Goal: Task Accomplishment & Management: Manage account settings

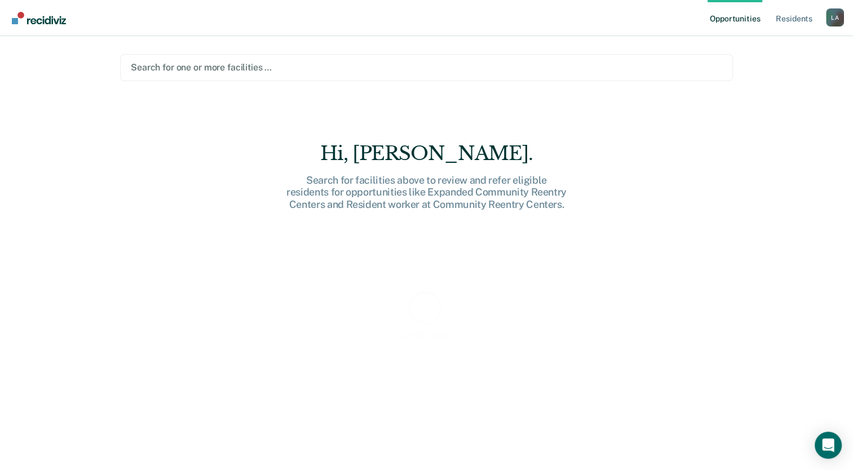
click at [685, 66] on div at bounding box center [426, 67] width 591 height 13
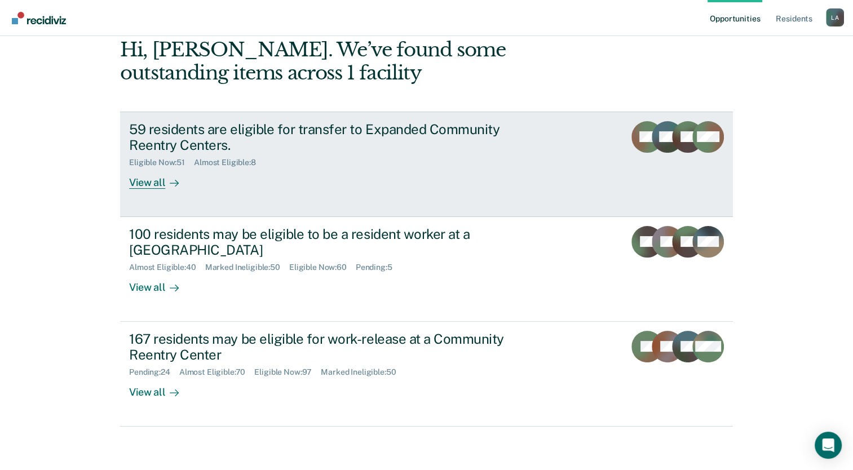
scroll to position [57, 0]
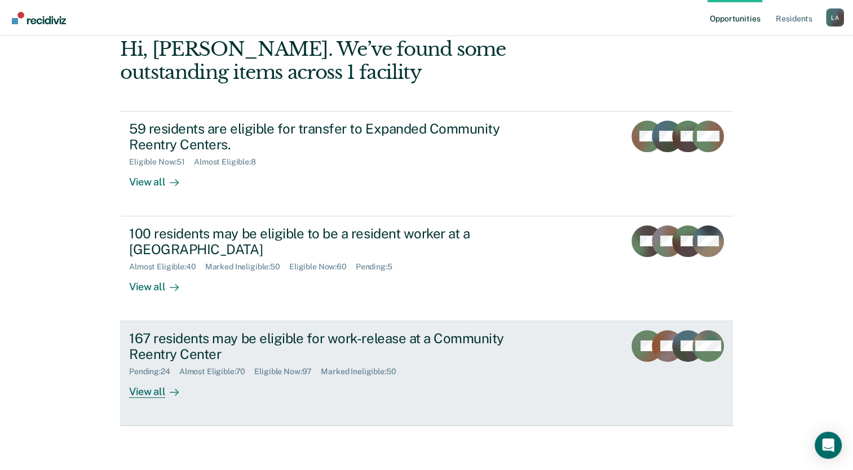
click at [224, 342] on div "167 residents may be eligible for work-release at a Community Reentry Center" at bounding box center [327, 346] width 396 height 33
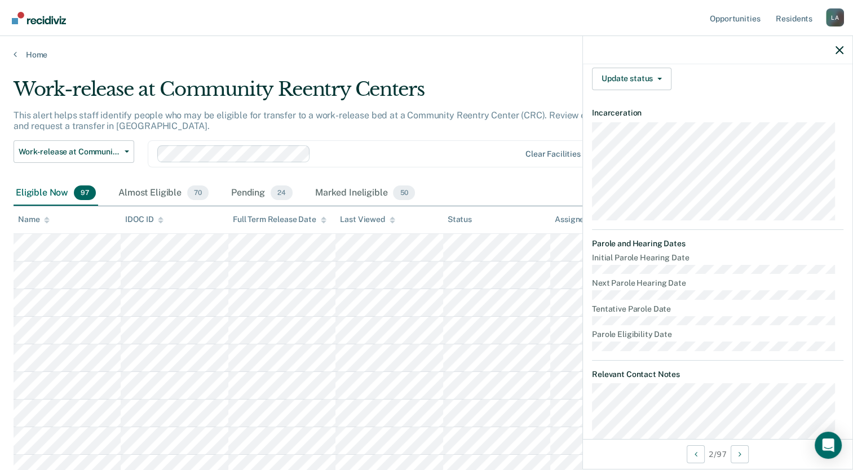
scroll to position [178, 0]
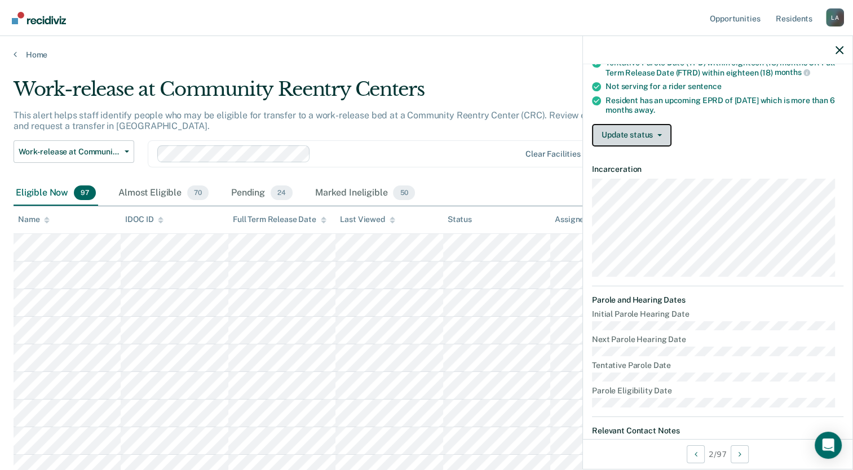
click at [656, 135] on button "Update status" at bounding box center [631, 135] width 79 height 23
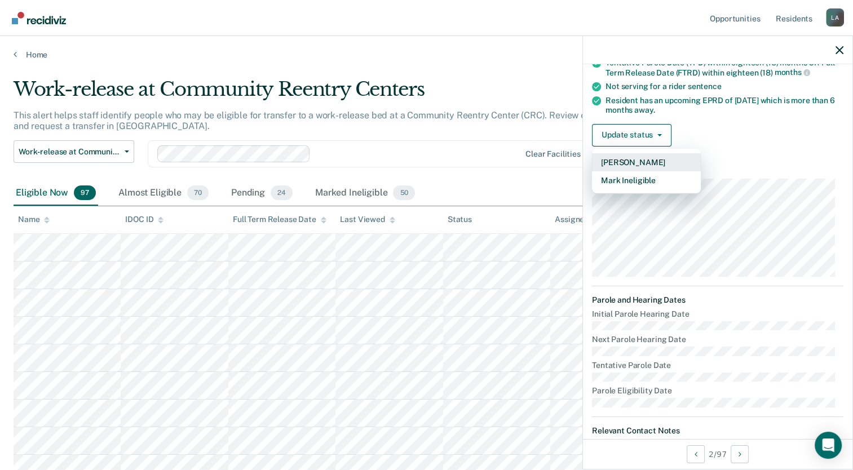
click at [649, 160] on button "[PERSON_NAME]" at bounding box center [646, 162] width 109 height 18
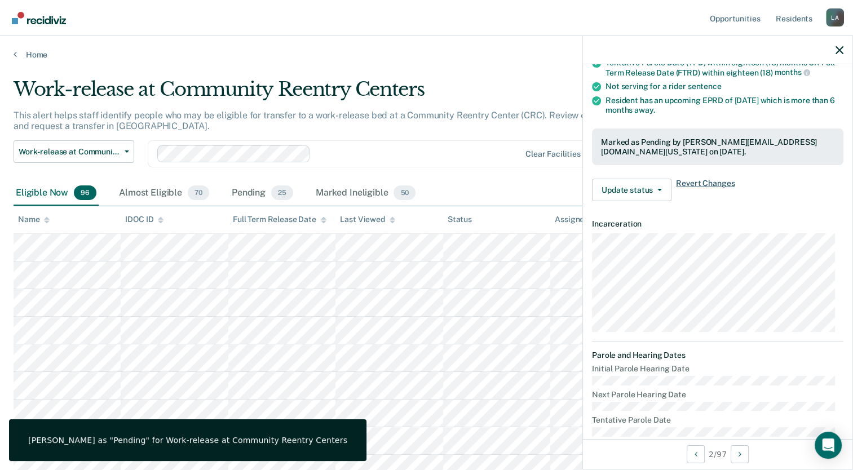
click at [710, 185] on span "Revert Changes" at bounding box center [705, 190] width 59 height 23
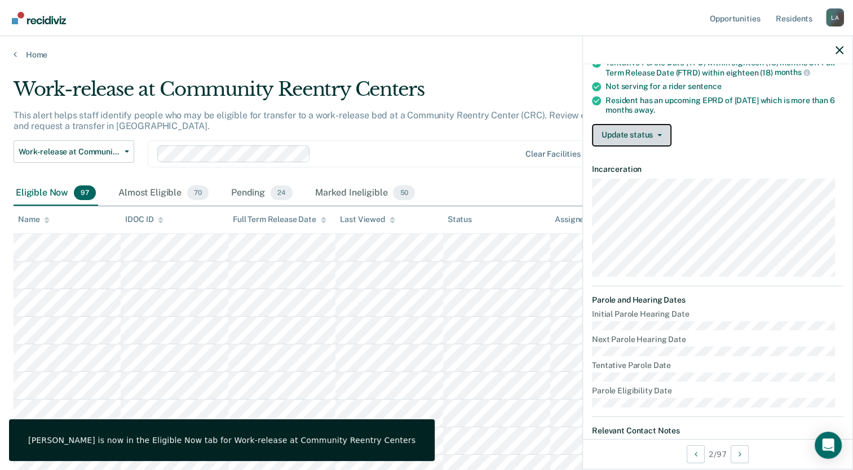
click at [630, 128] on button "Update status" at bounding box center [631, 135] width 79 height 23
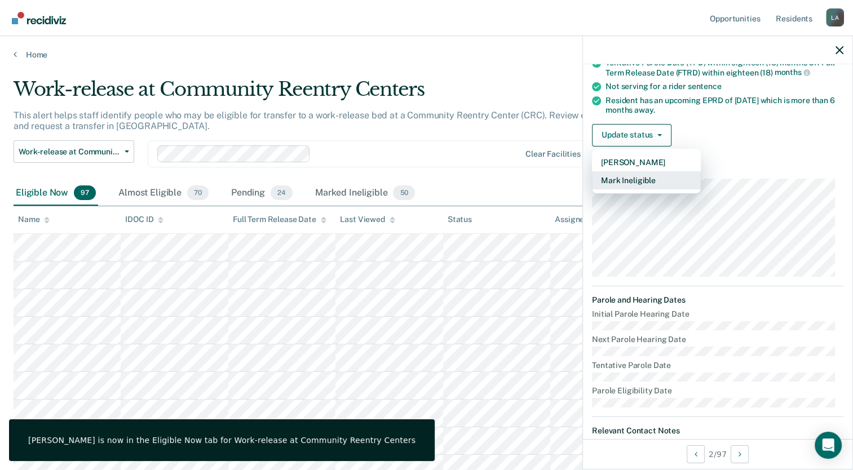
click at [647, 178] on button "Mark Ineligible" at bounding box center [646, 180] width 109 height 18
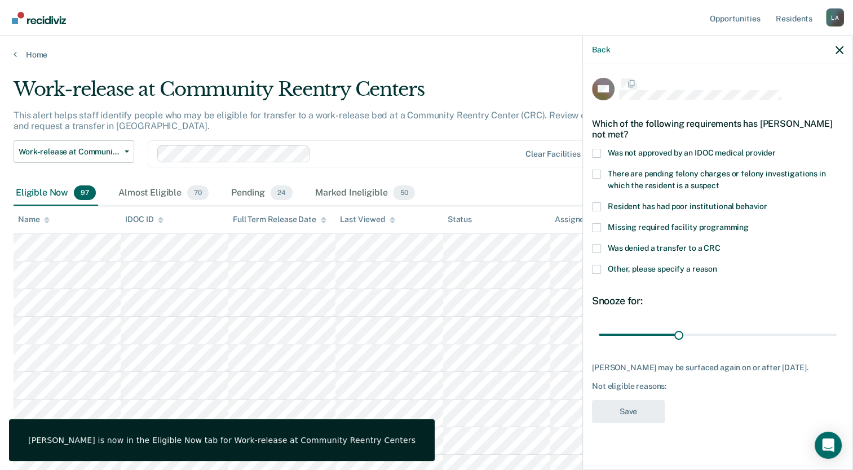
scroll to position [0, 0]
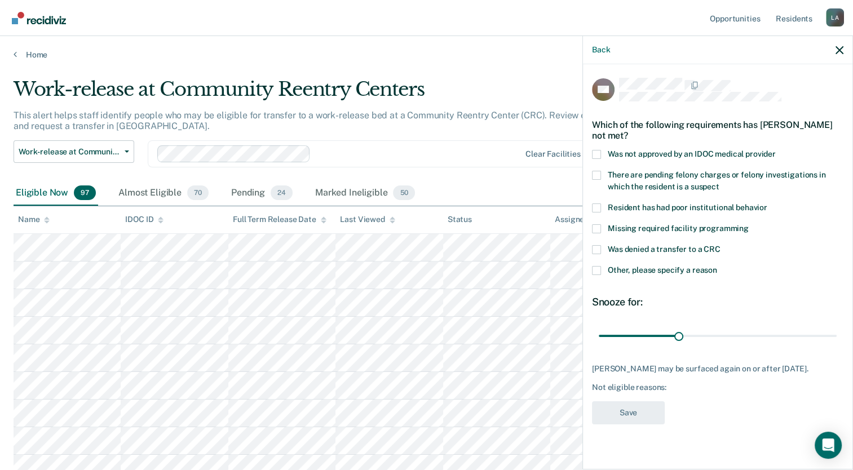
click at [593, 152] on span at bounding box center [596, 154] width 9 height 9
click at [776, 150] on input "Was not approved by an IDOC medical provider" at bounding box center [776, 150] width 0 height 0
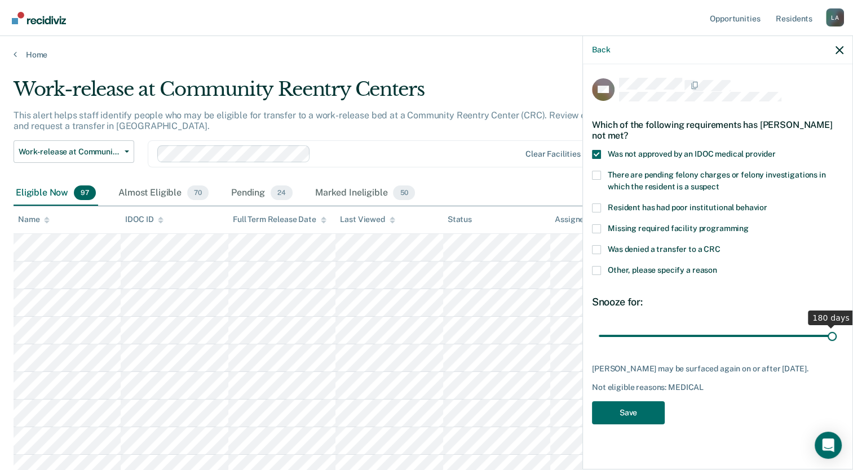
drag, startPoint x: 679, startPoint y: 334, endPoint x: 863, endPoint y: 342, distance: 184.5
click at [837, 342] on input "range" at bounding box center [718, 336] width 238 height 20
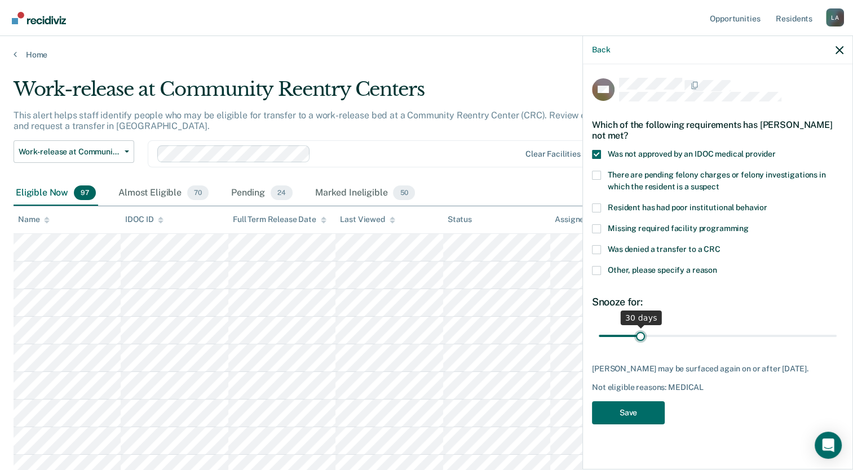
drag, startPoint x: 834, startPoint y: 333, endPoint x: 640, endPoint y: 342, distance: 194.1
type input "30"
click at [640, 342] on input "range" at bounding box center [718, 336] width 238 height 20
click at [598, 249] on span at bounding box center [596, 249] width 9 height 9
click at [720, 245] on input "Was denied a transfer to a CRC" at bounding box center [720, 245] width 0 height 0
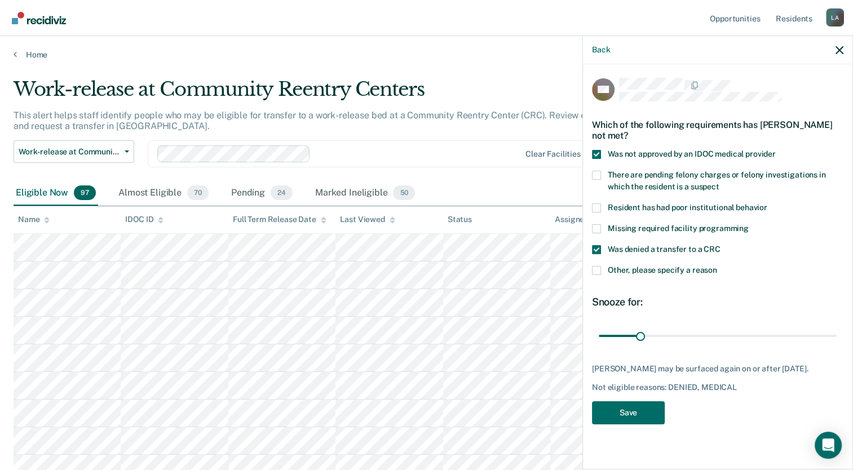
click at [597, 157] on span at bounding box center [596, 154] width 9 height 9
click at [776, 150] on input "Was not approved by an IDOC medical provider" at bounding box center [776, 150] width 0 height 0
click at [840, 53] on icon "button" at bounding box center [840, 50] width 8 height 8
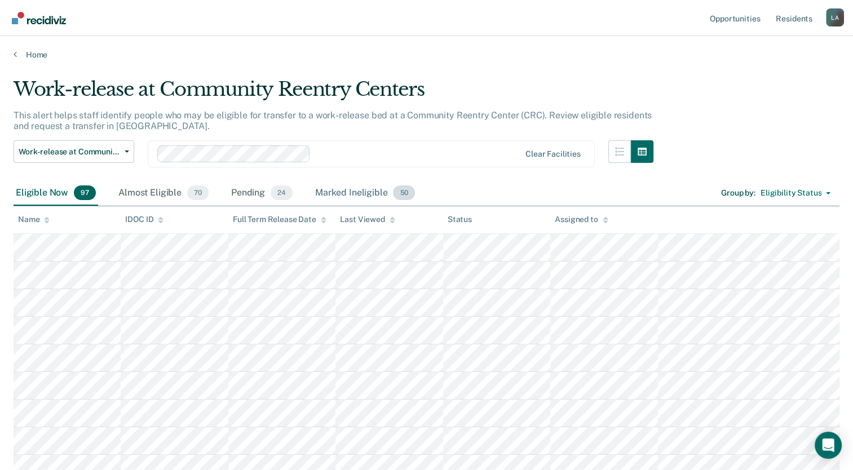
click at [334, 198] on div "Marked Ineligible 50" at bounding box center [365, 193] width 104 height 25
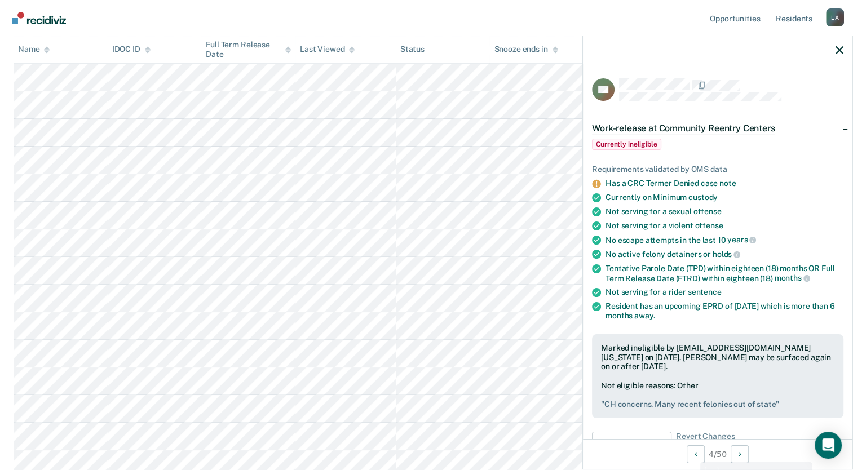
scroll to position [169, 0]
